Goal: Find specific page/section: Find specific page/section

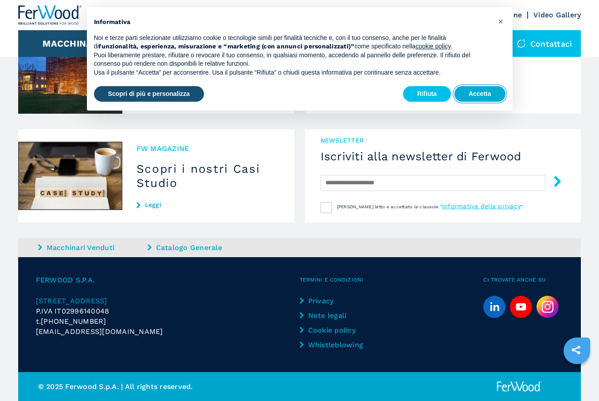
click at [482, 91] on button "Accetta" at bounding box center [480, 94] width 51 height 16
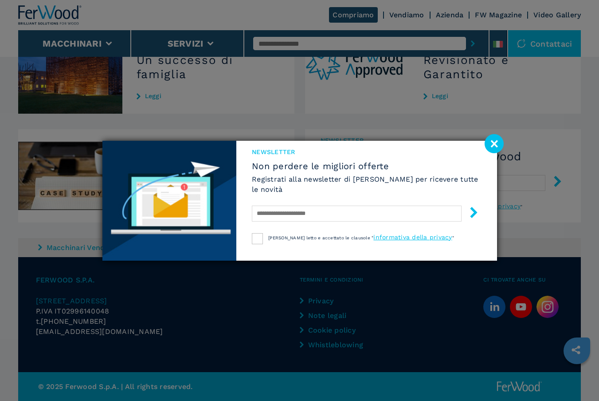
click at [494, 147] on image at bounding box center [494, 143] width 19 height 19
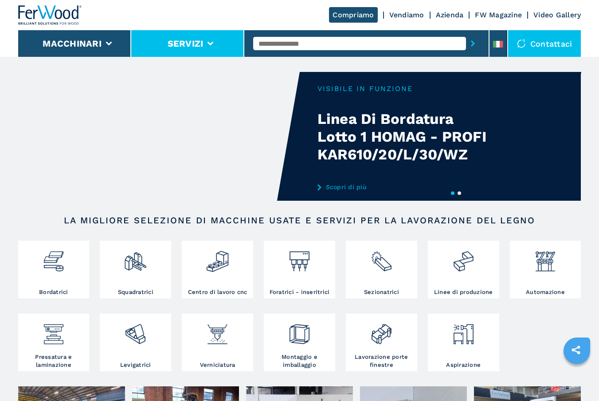
click at [190, 49] on li "Servizi" at bounding box center [187, 43] width 113 height 27
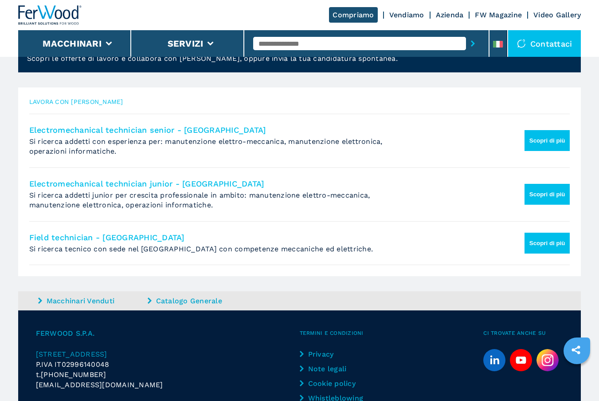
scroll to position [175, 0]
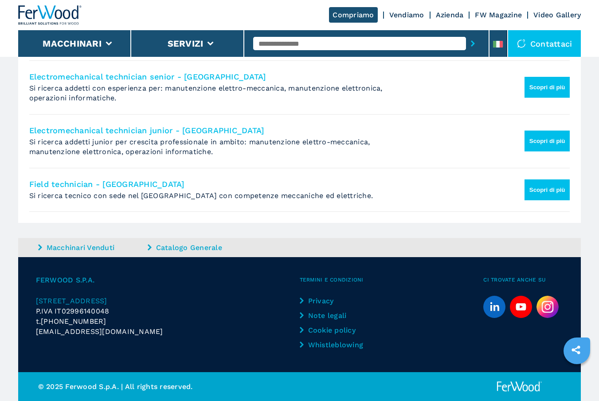
click at [546, 307] on img at bounding box center [548, 306] width 22 height 22
